Goal: Task Accomplishment & Management: Manage account settings

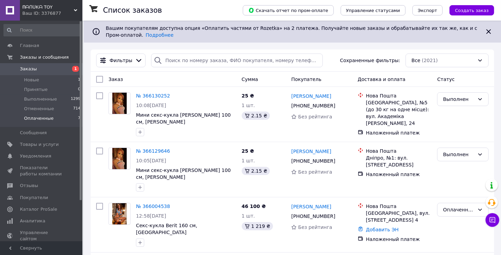
click at [48, 119] on span "Оплаченные" at bounding box center [39, 118] width 30 height 6
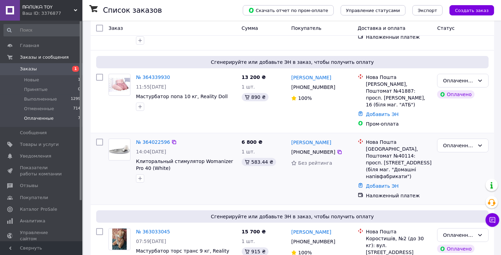
scroll to position [114, 0]
click at [149, 74] on link "№ 364339930" at bounding box center [153, 76] width 34 height 5
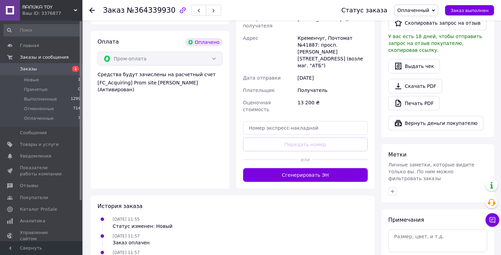
scroll to position [404, 0]
